Goal: Check status: Check status

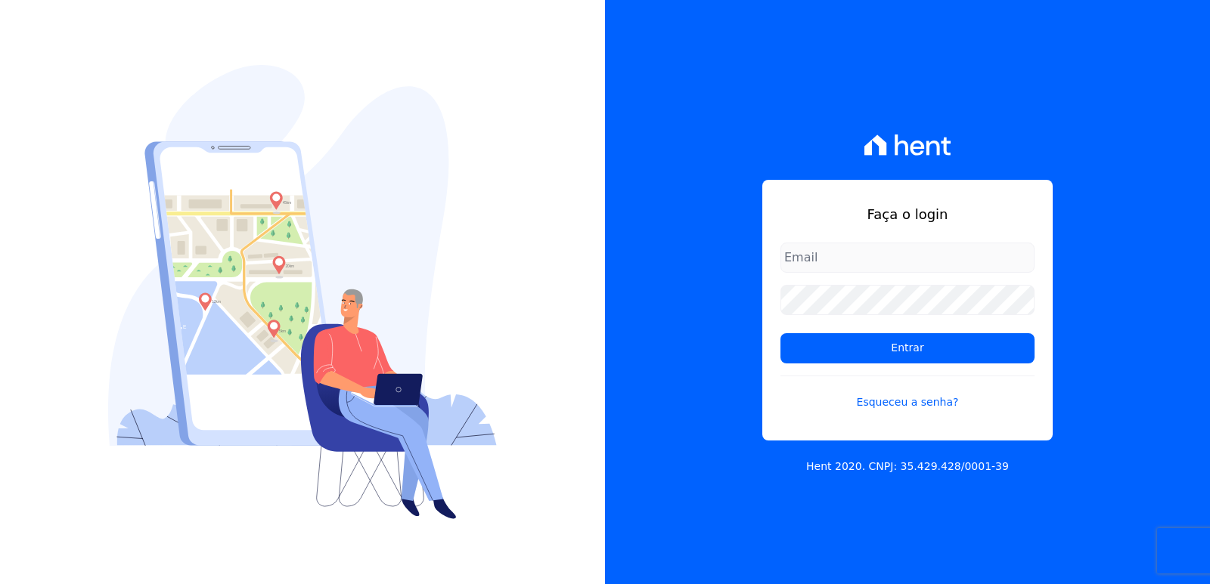
click at [845, 251] on input "email" at bounding box center [907, 258] width 254 height 30
type input "[PERSON_NAME][EMAIL_ADDRESS][DOMAIN_NAME]"
drag, startPoint x: 823, startPoint y: 258, endPoint x: 775, endPoint y: 286, distance: 55.9
click at [763, 274] on div "Faça o login [PERSON_NAME][EMAIL_ADDRESS][DOMAIN_NAME] Entrar Esqueceu a senha?" at bounding box center [907, 310] width 290 height 261
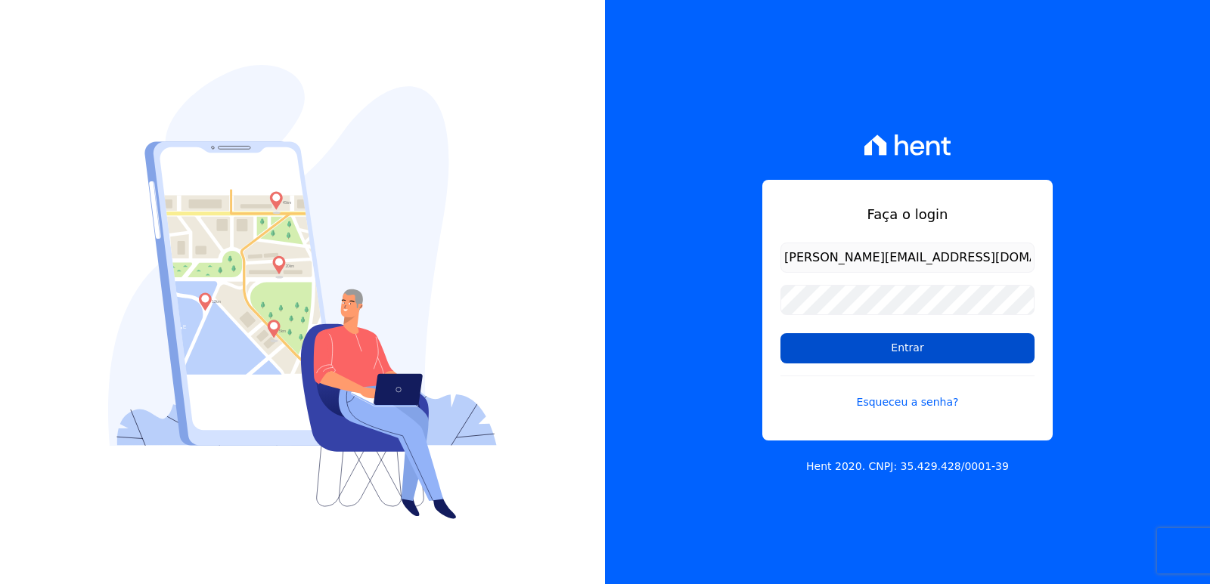
click at [814, 344] on input "Entrar" at bounding box center [907, 348] width 254 height 30
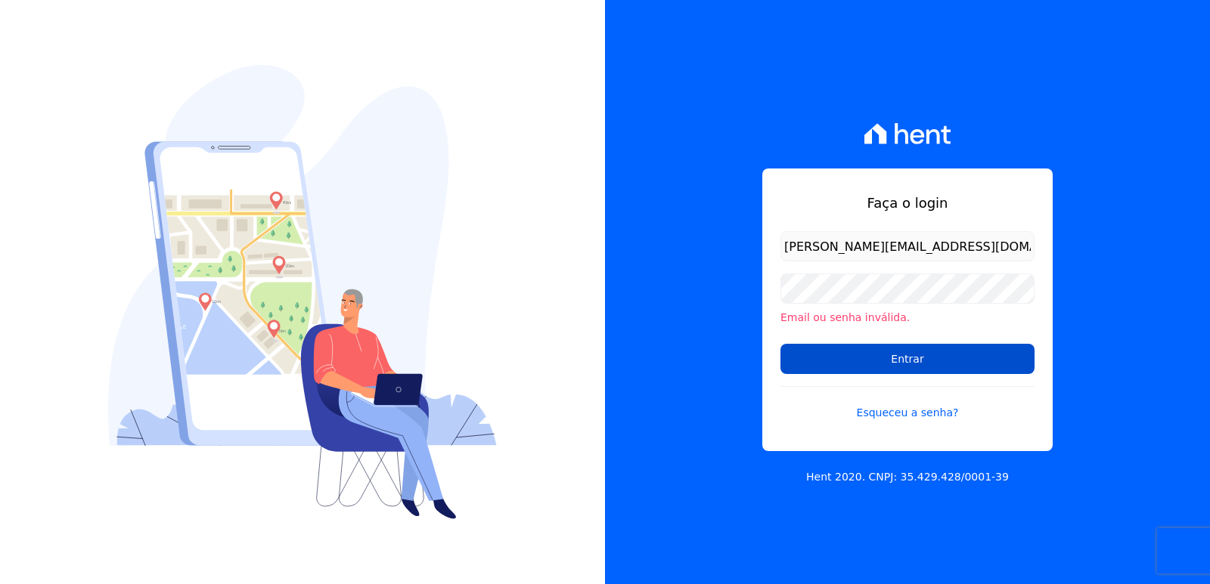
click at [942, 366] on input "Entrar" at bounding box center [907, 359] width 254 height 30
click at [902, 357] on input "Entrar" at bounding box center [907, 359] width 254 height 30
click at [888, 352] on input "Entrar" at bounding box center [907, 359] width 254 height 30
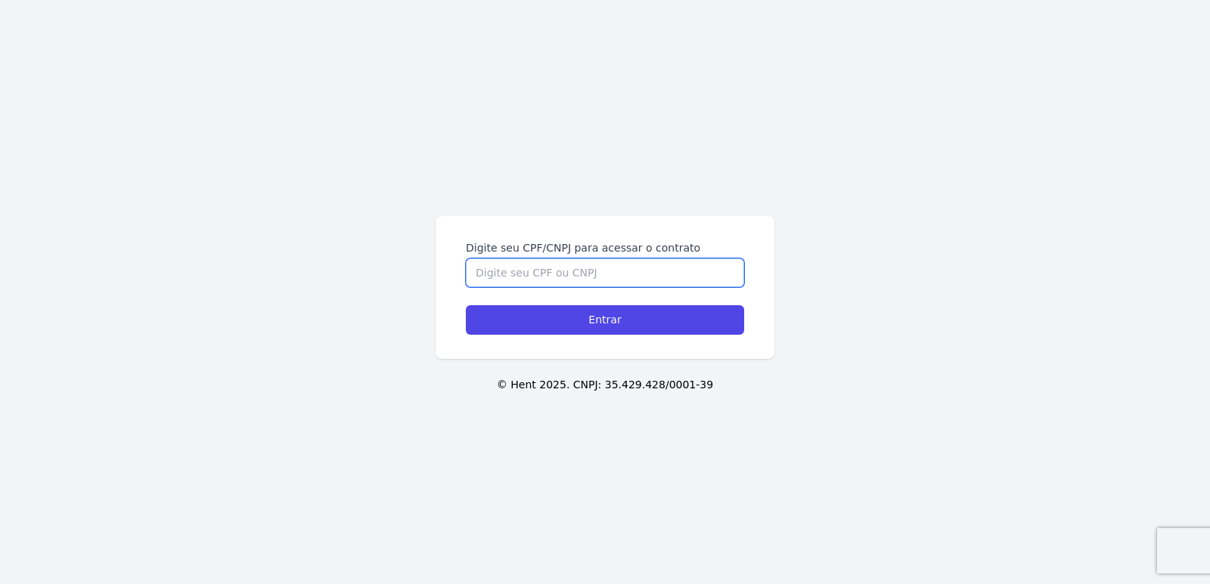
click at [532, 271] on input "Digite seu CPF/CNPJ para acessar o contrato" at bounding box center [605, 273] width 278 height 29
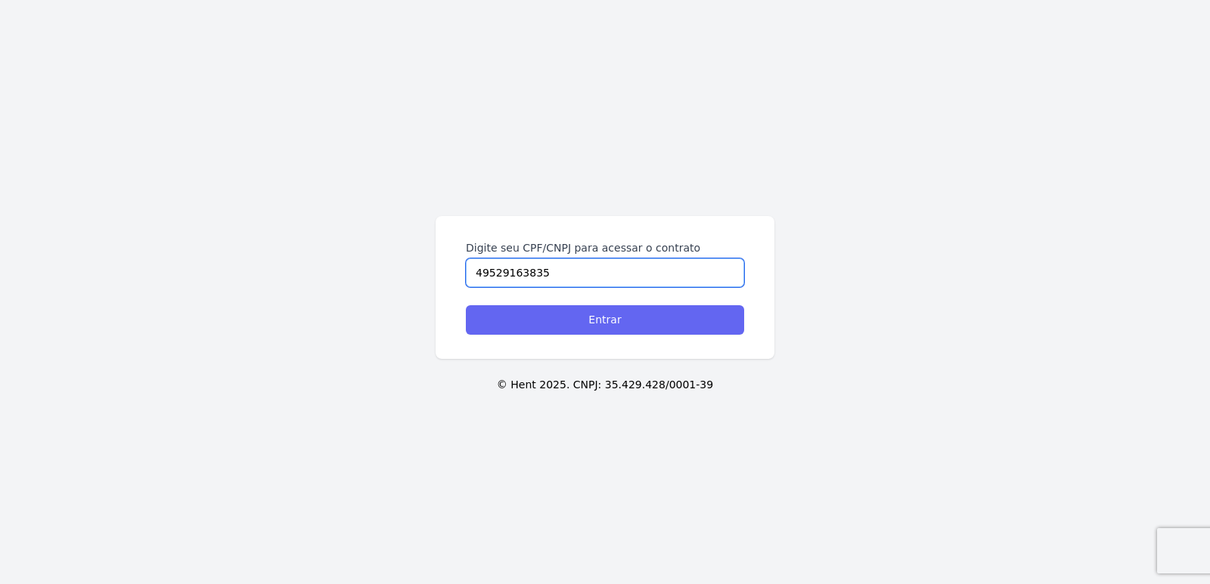
type input "49529163835"
click at [603, 322] on input "Entrar" at bounding box center [605, 319] width 278 height 29
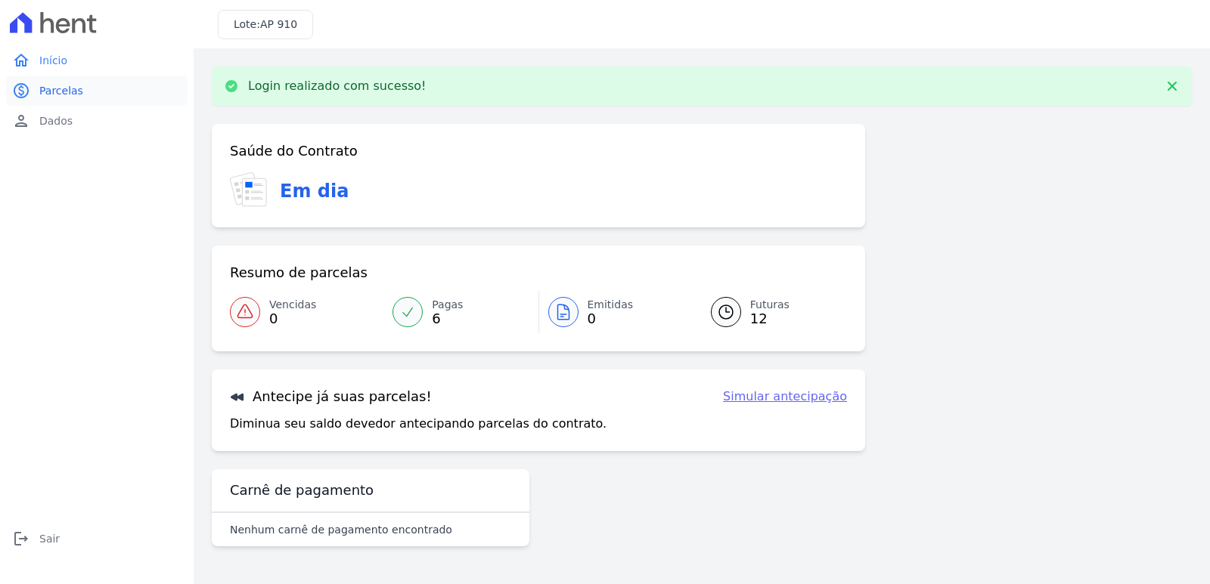
click at [76, 95] on span "Parcelas" at bounding box center [61, 90] width 44 height 15
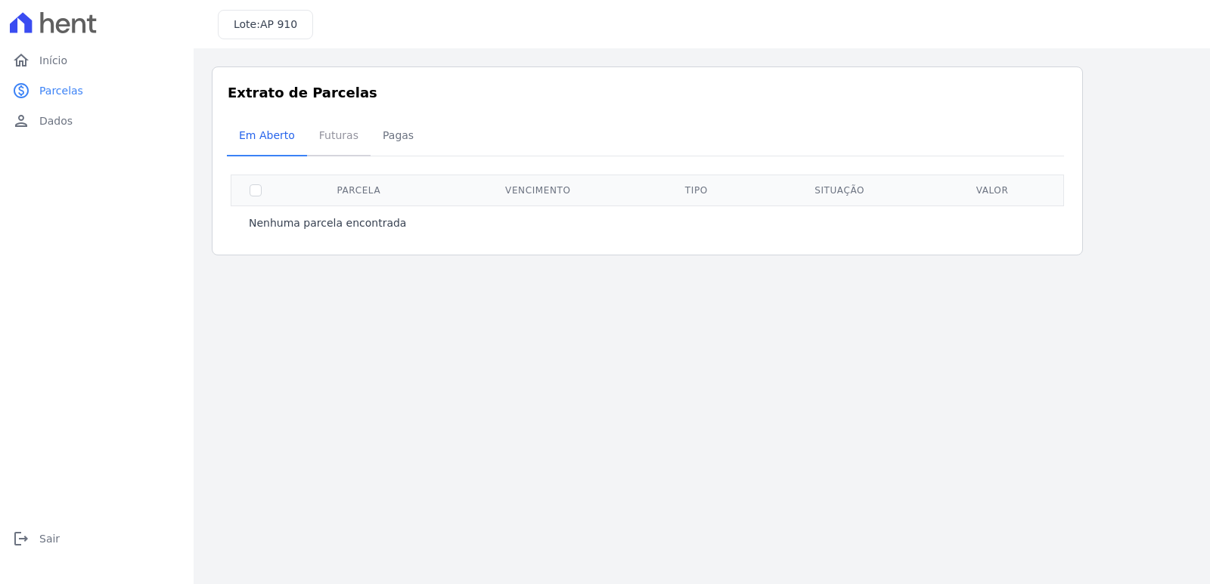
click at [343, 133] on span "Futuras" at bounding box center [338, 135] width 57 height 30
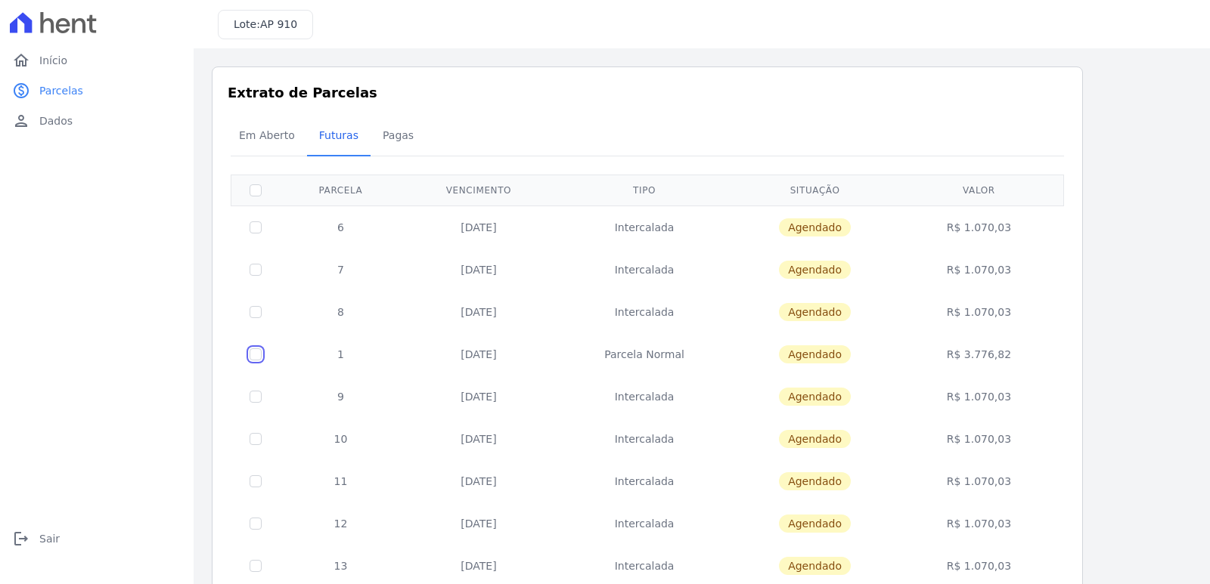
click at [257, 356] on input "checkbox" at bounding box center [256, 355] width 12 height 12
checkbox input "true"
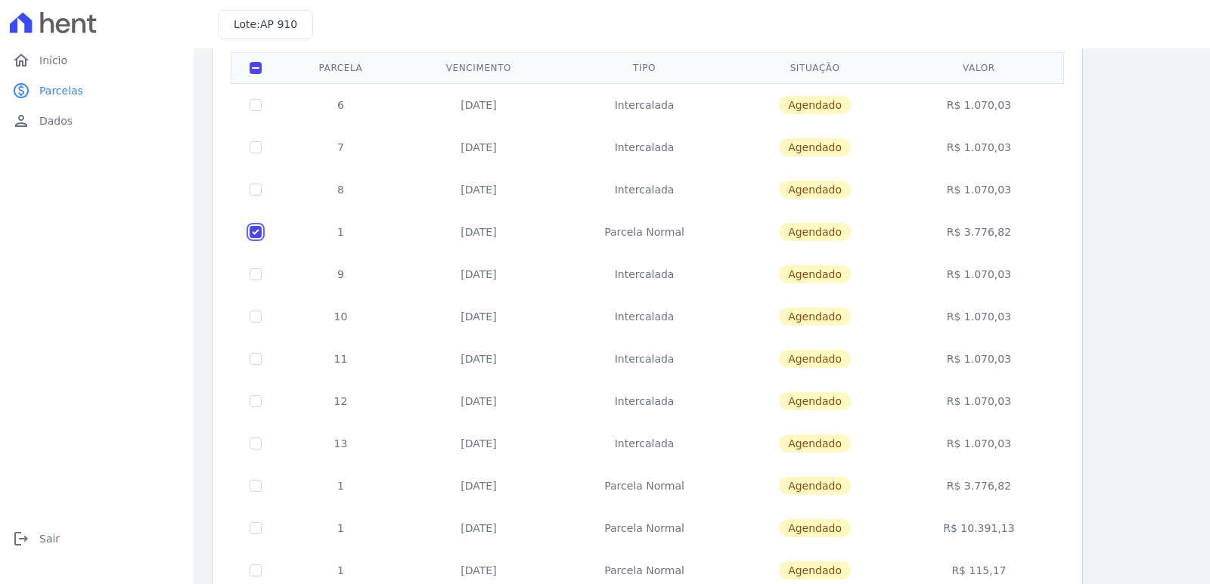
scroll to position [47, 0]
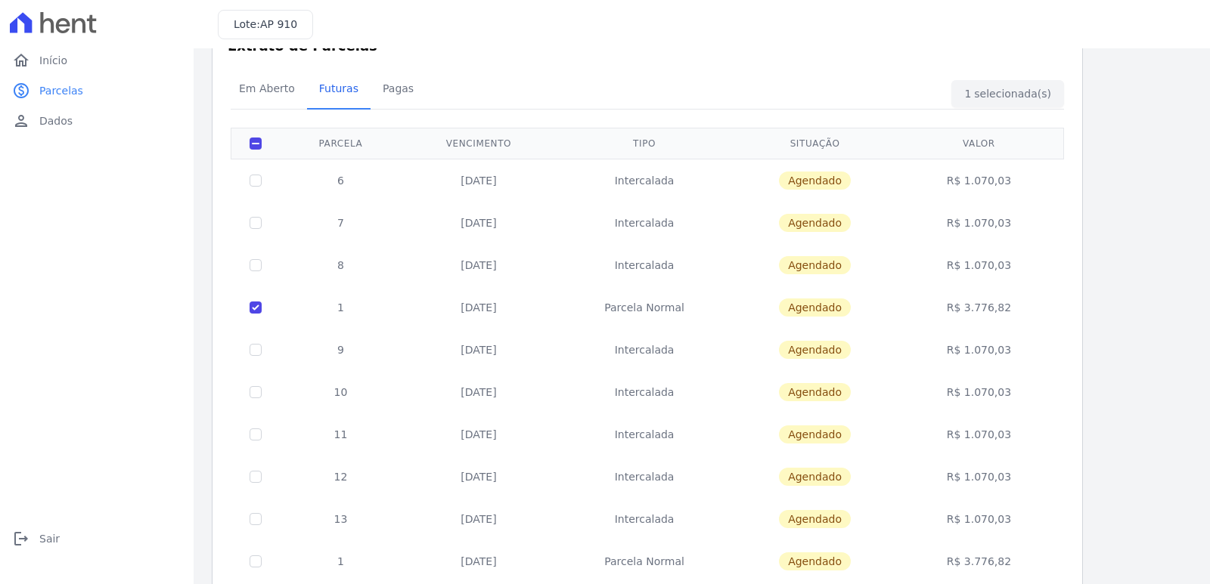
click at [978, 308] on td "R$ 3.776,82" at bounding box center [978, 308] width 163 height 42
click at [246, 310] on td at bounding box center [255, 308] width 49 height 42
click at [255, 311] on input "checkbox" at bounding box center [256, 308] width 12 height 12
checkbox input "false"
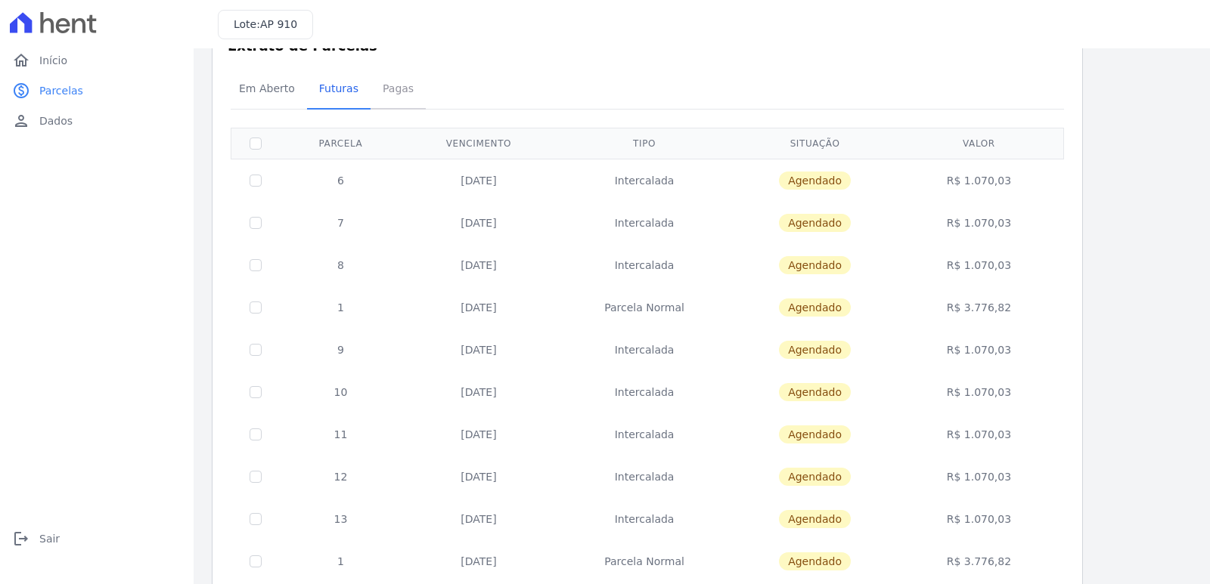
click at [387, 91] on span "Pagas" at bounding box center [398, 88] width 49 height 30
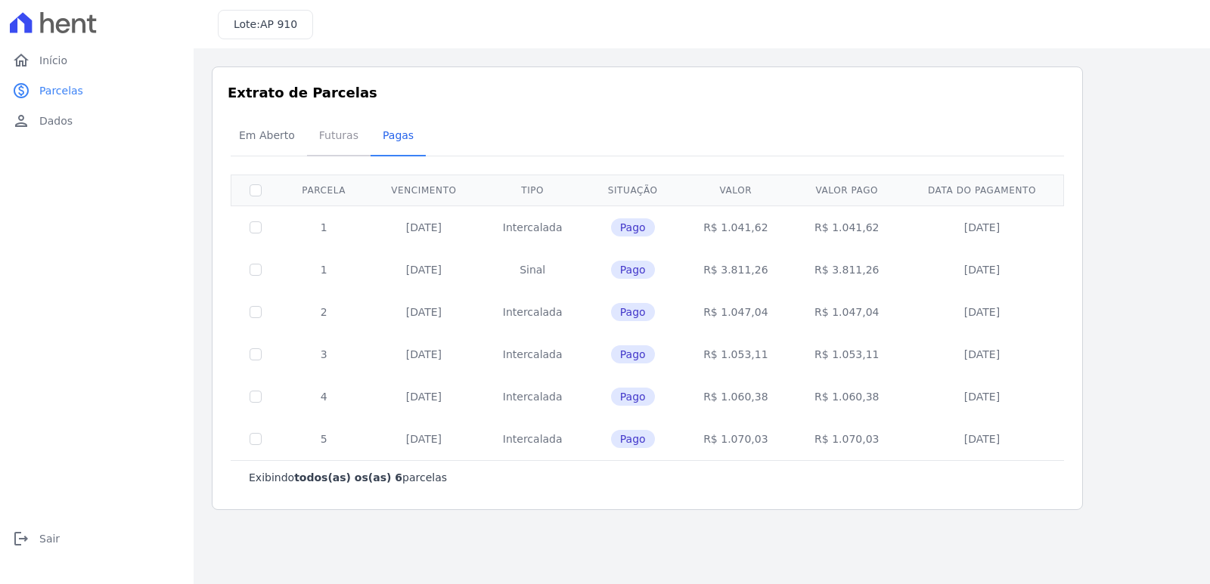
click at [334, 135] on span "Futuras" at bounding box center [338, 135] width 57 height 30
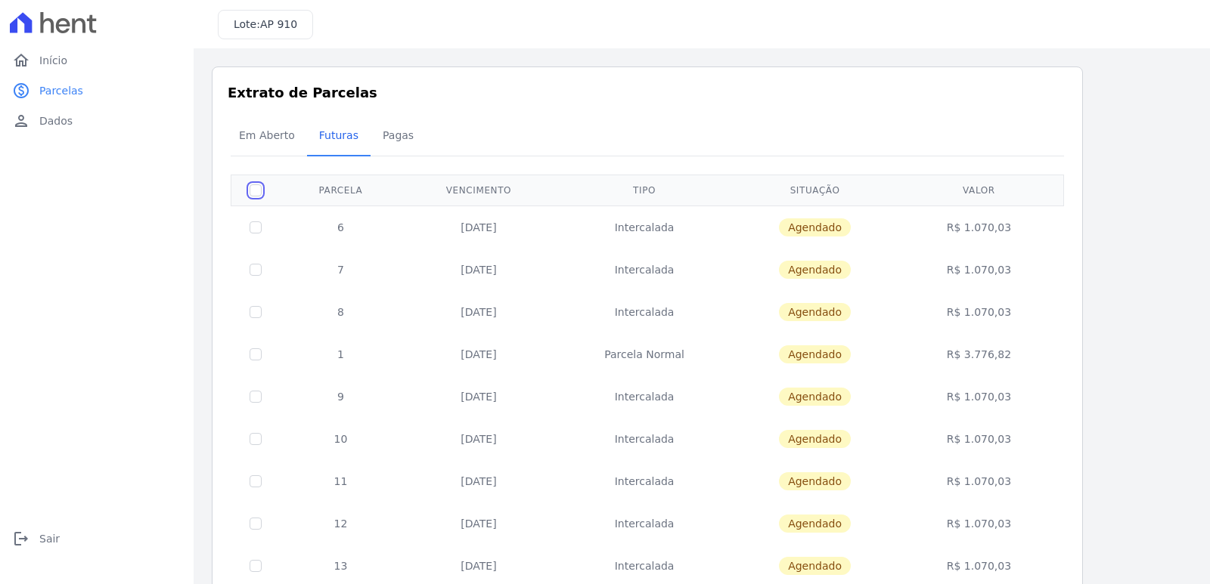
click at [254, 194] on input "checkbox" at bounding box center [256, 190] width 12 height 12
checkbox input "true"
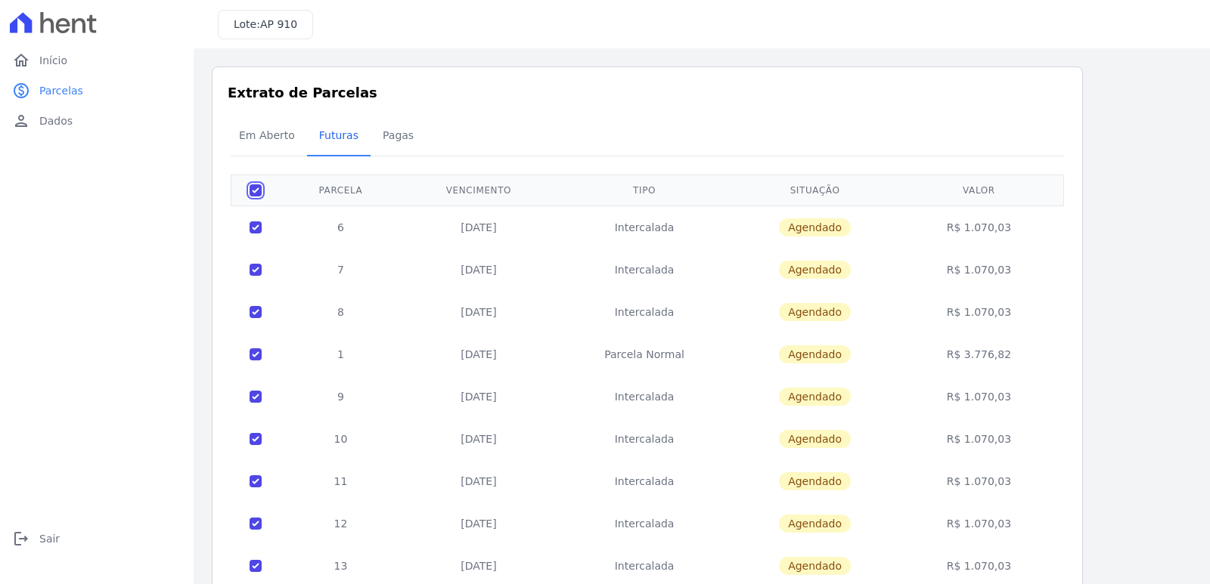
checkbox input "true"
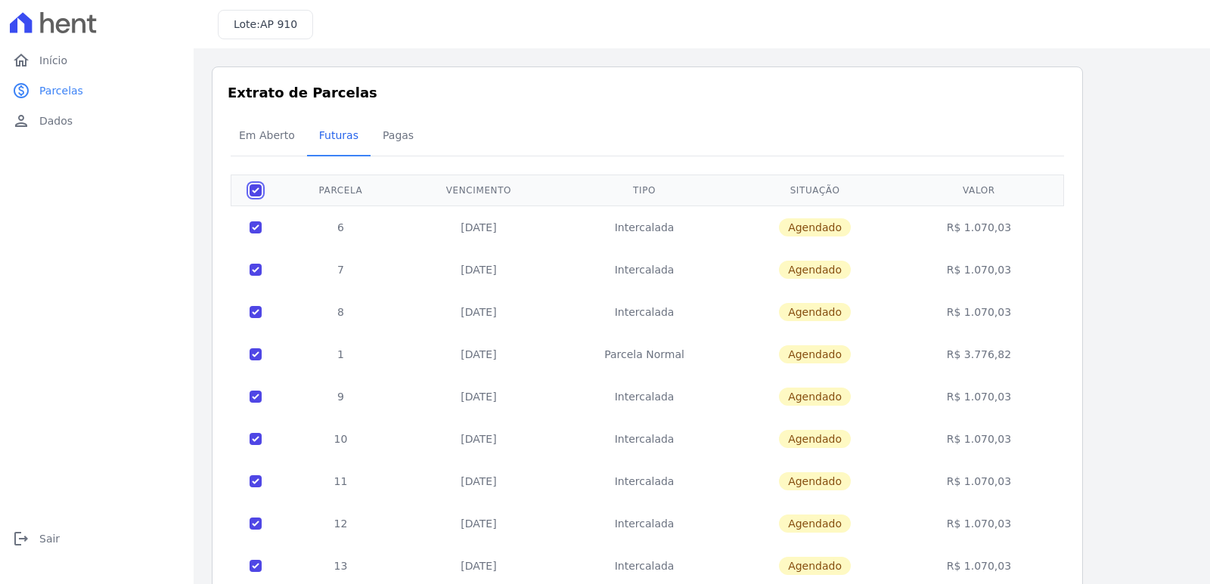
checkbox input "true"
click at [259, 184] on input "checkbox" at bounding box center [256, 190] width 12 height 12
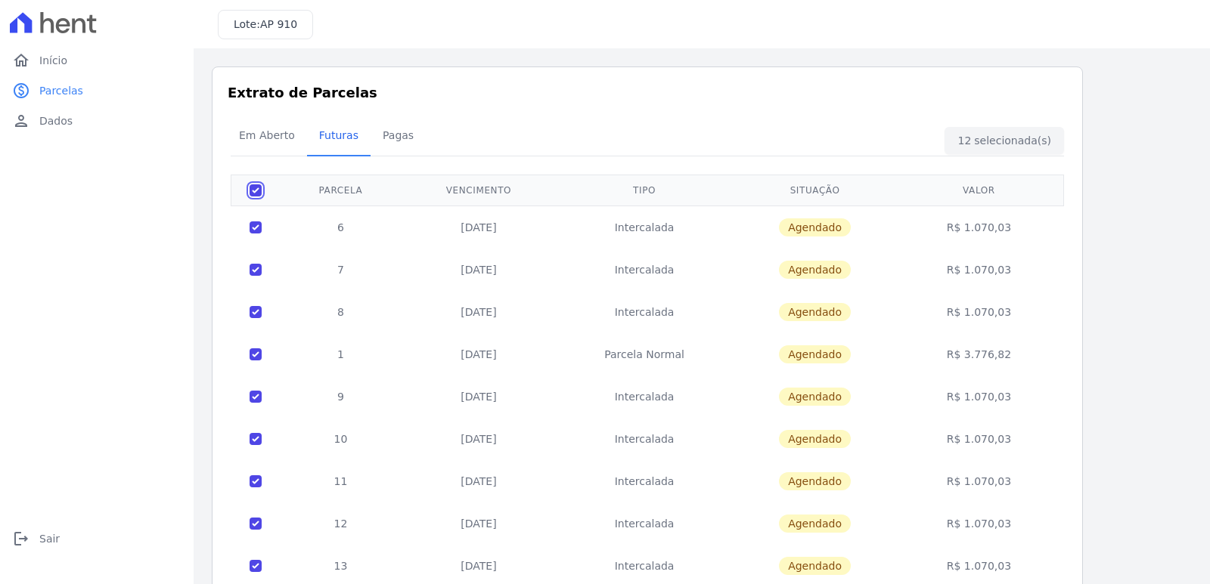
checkbox input "false"
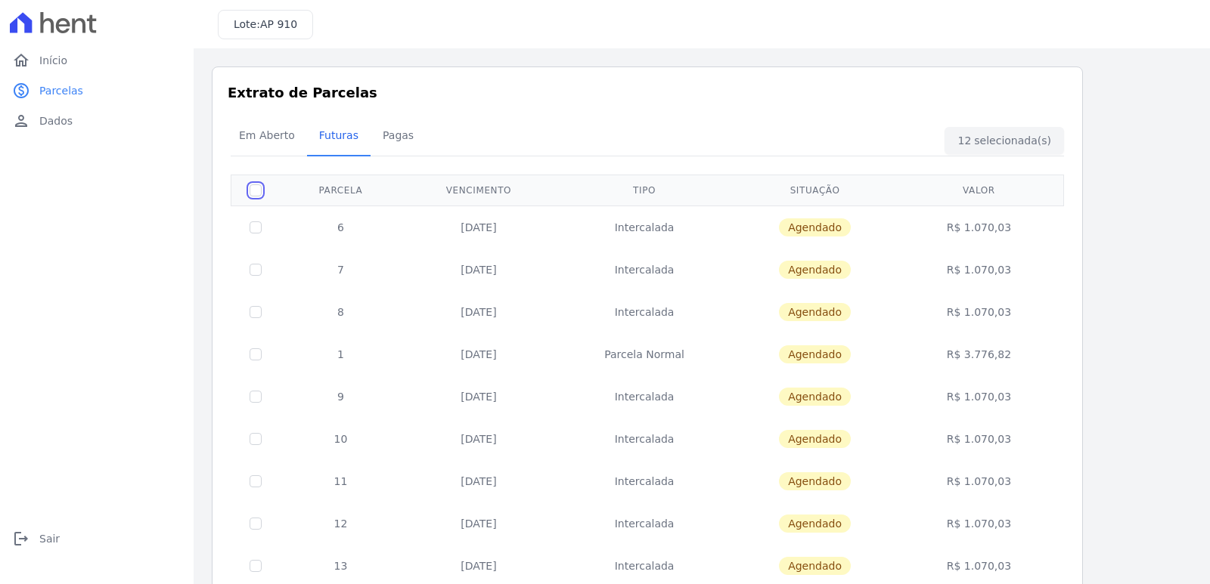
checkbox input "false"
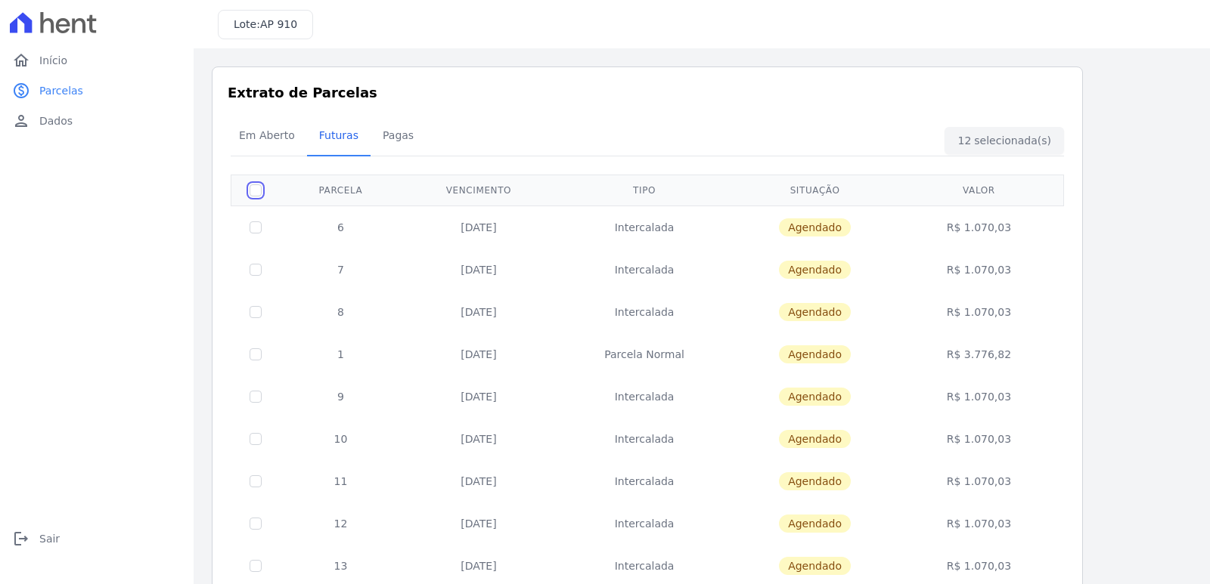
checkbox input "false"
click at [30, 64] on link "home Início" at bounding box center [96, 60] width 181 height 30
